Goal: Task Accomplishment & Management: Use online tool/utility

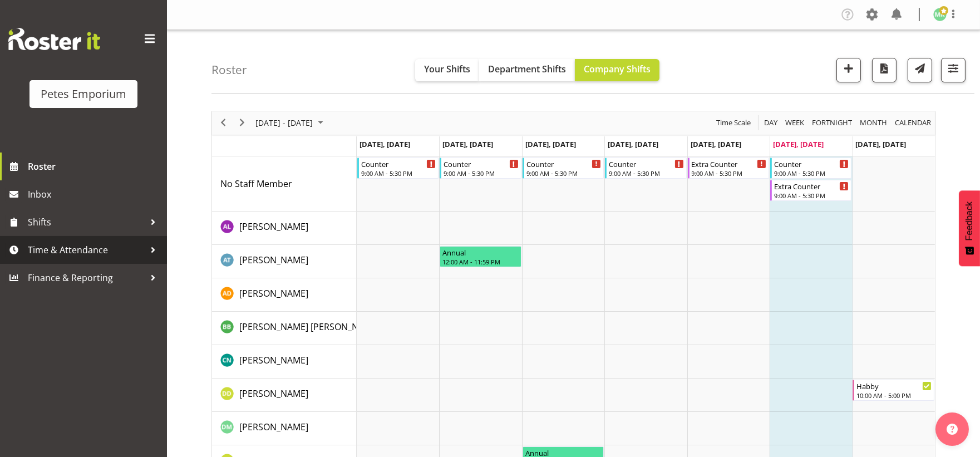
click at [93, 249] on span "Time & Attendance" at bounding box center [86, 250] width 117 height 17
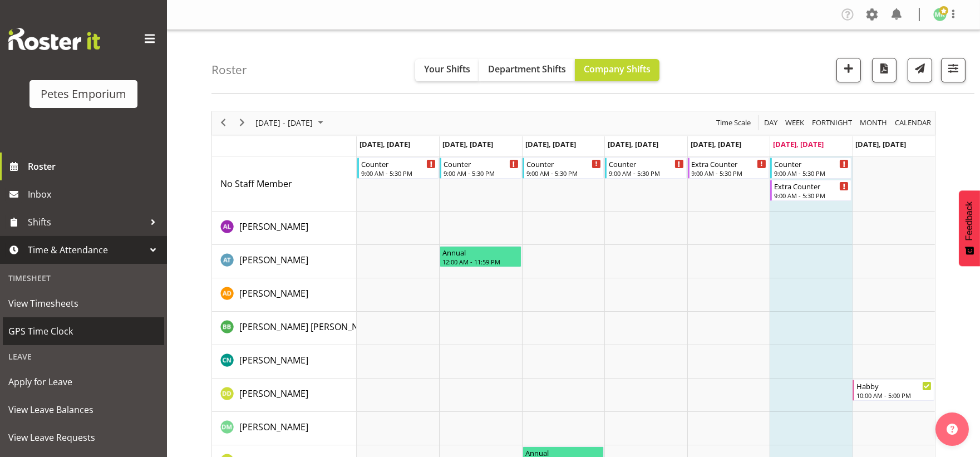
click at [104, 335] on span "GPS Time Clock" at bounding box center [83, 331] width 150 height 17
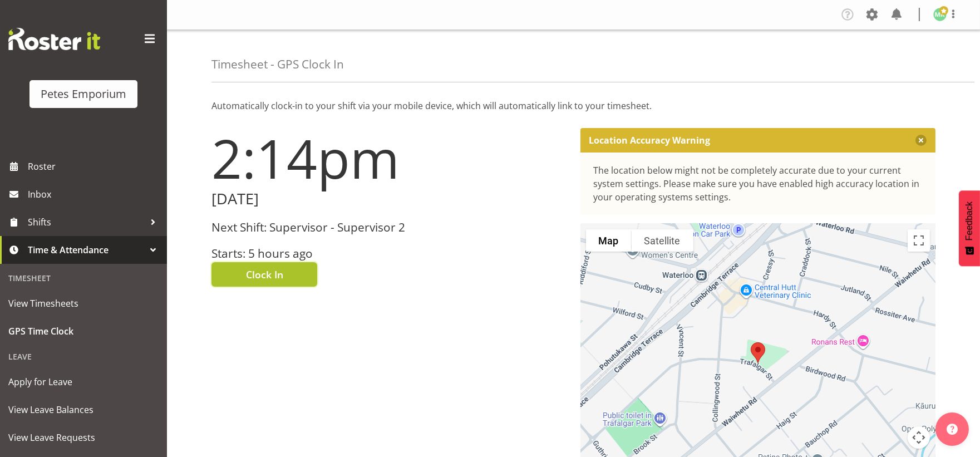
click at [303, 283] on button "Clock In" at bounding box center [264, 274] width 106 height 24
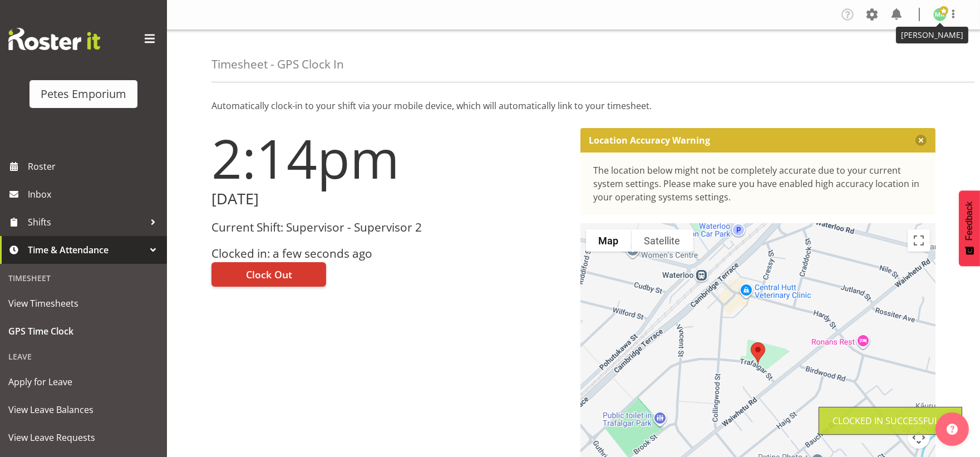
click at [938, 17] on img at bounding box center [939, 14] width 13 height 13
click at [905, 57] on link "Log Out" at bounding box center [906, 58] width 107 height 20
